Goal: Transaction & Acquisition: Purchase product/service

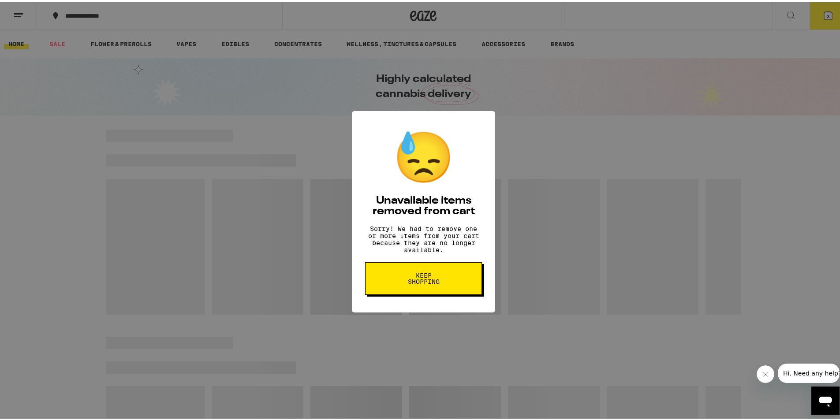
click at [401, 283] on span "Keep Shopping" at bounding box center [423, 277] width 45 height 12
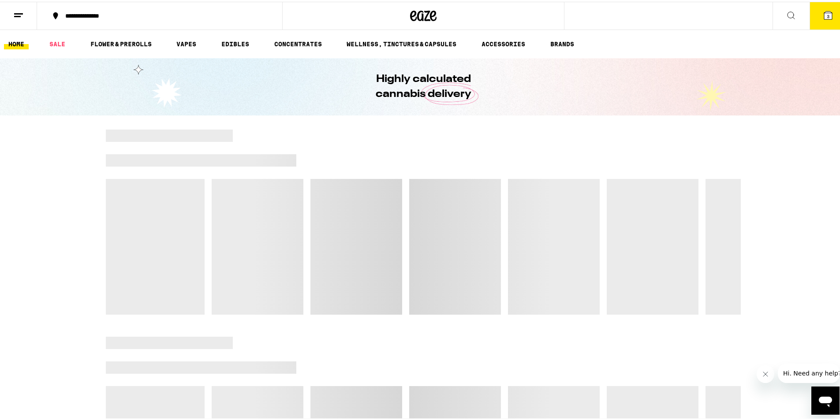
click at [811, 12] on button "3" at bounding box center [827, 13] width 37 height 27
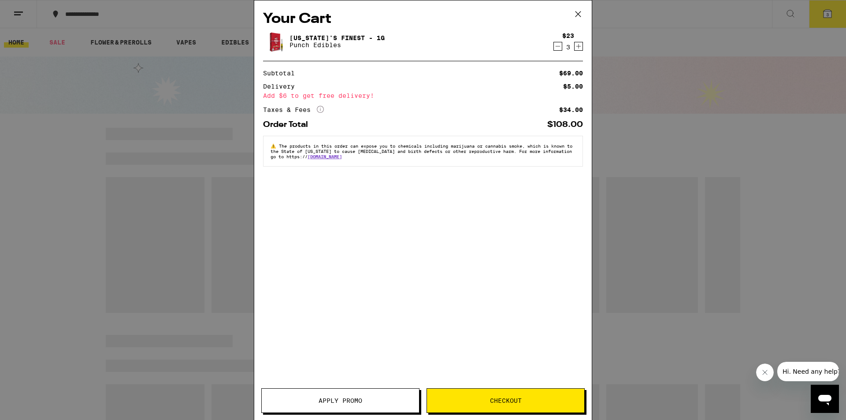
click at [557, 46] on icon "Decrement" at bounding box center [558, 46] width 8 height 11
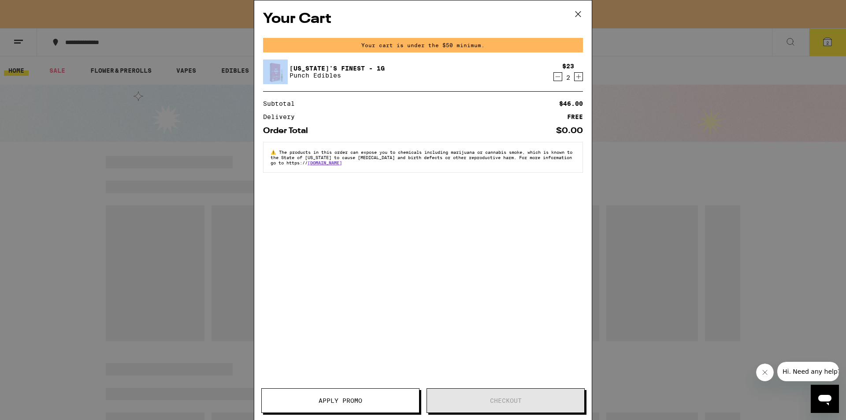
click at [557, 46] on div "Your cart is under the $50 minimum." at bounding box center [423, 45] width 320 height 15
click at [557, 75] on icon "Decrement" at bounding box center [558, 76] width 8 height 11
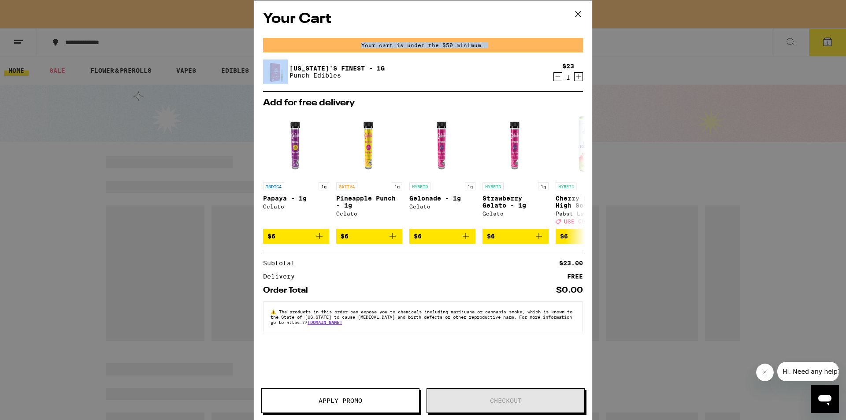
click at [557, 77] on icon "Decrement" at bounding box center [558, 76] width 8 height 11
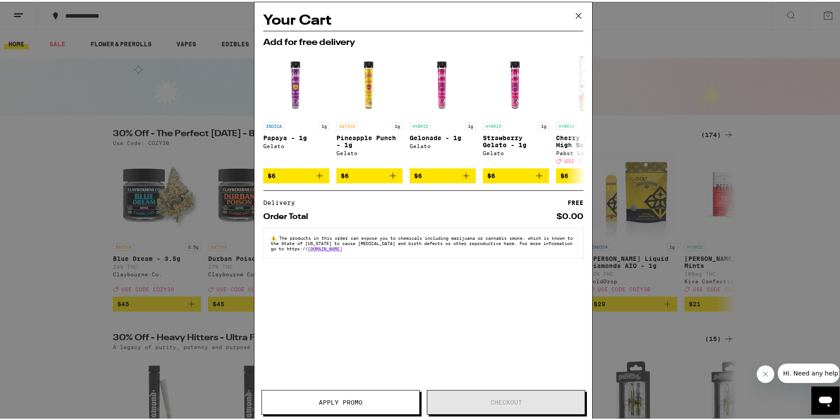
click at [581, 17] on div "Your Cart Add for free delivery INDICA 1g Papaya - 1g Gelato $6 SATIVA 1g Pinea…" at bounding box center [423, 210] width 846 height 420
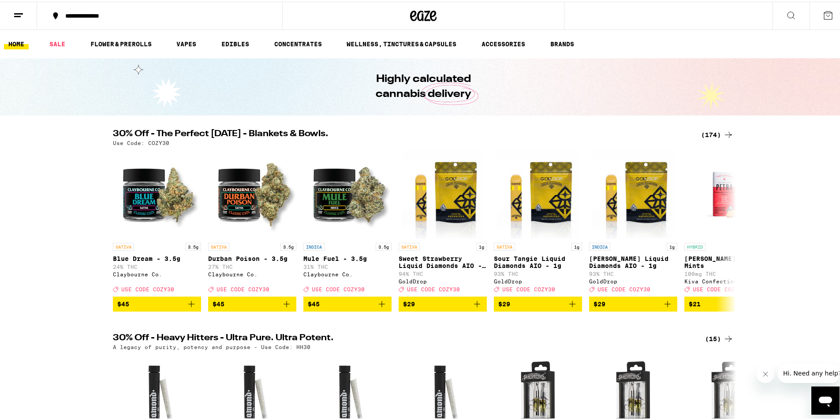
click at [710, 134] on div "(174)" at bounding box center [717, 133] width 33 height 11
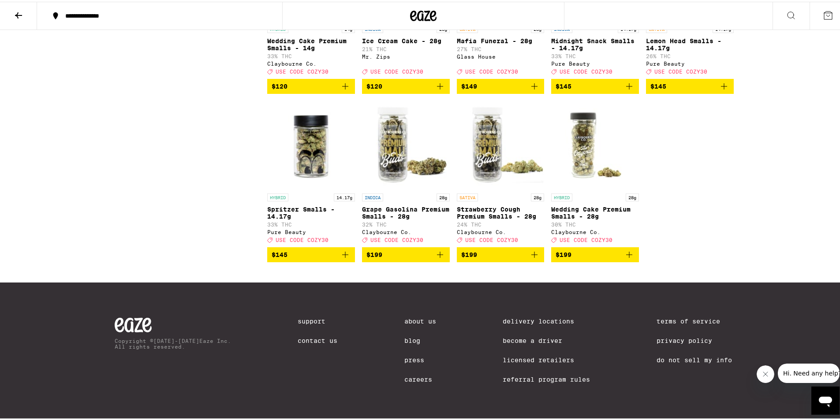
scroll to position [5969, 0]
